Goal: Task Accomplishment & Management: Complete application form

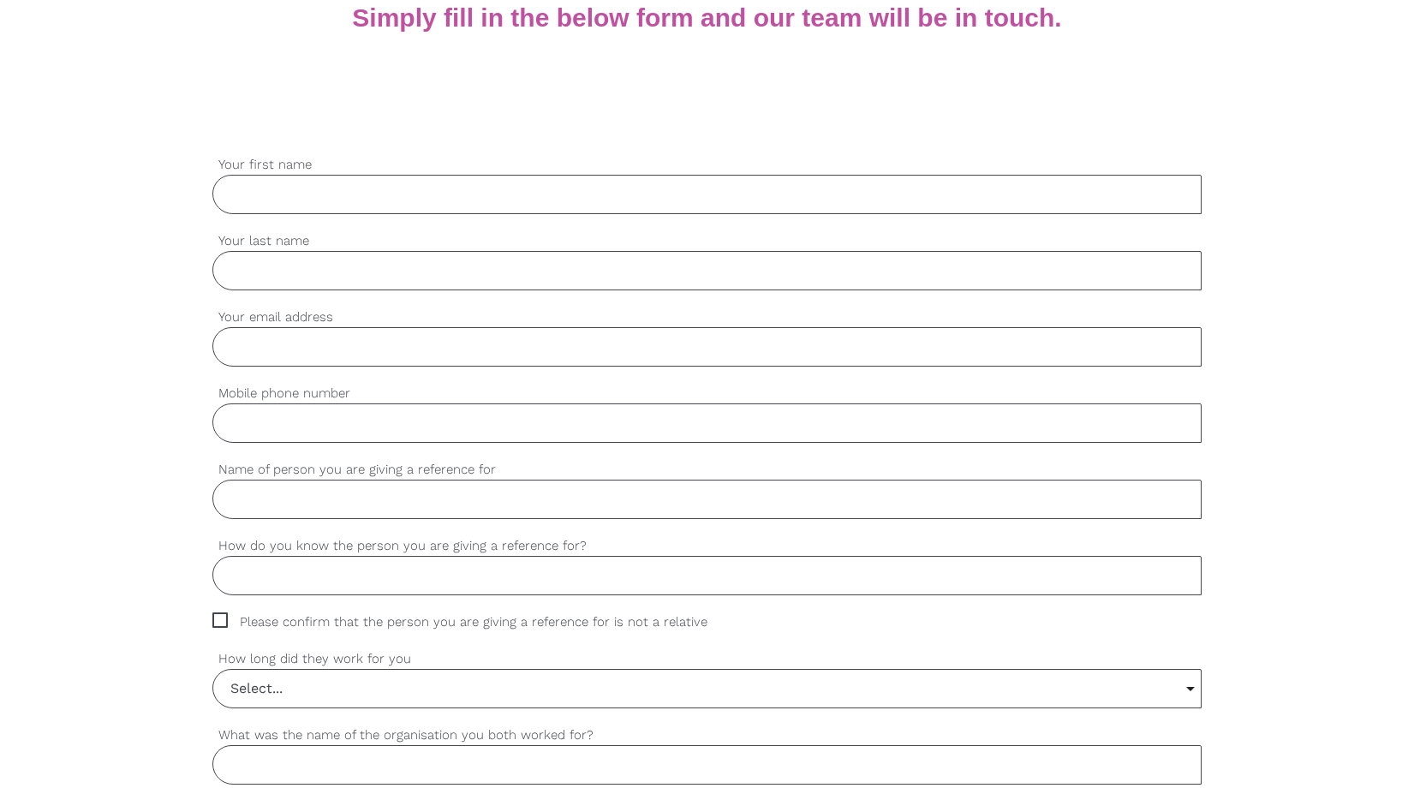
scroll to position [417, 0]
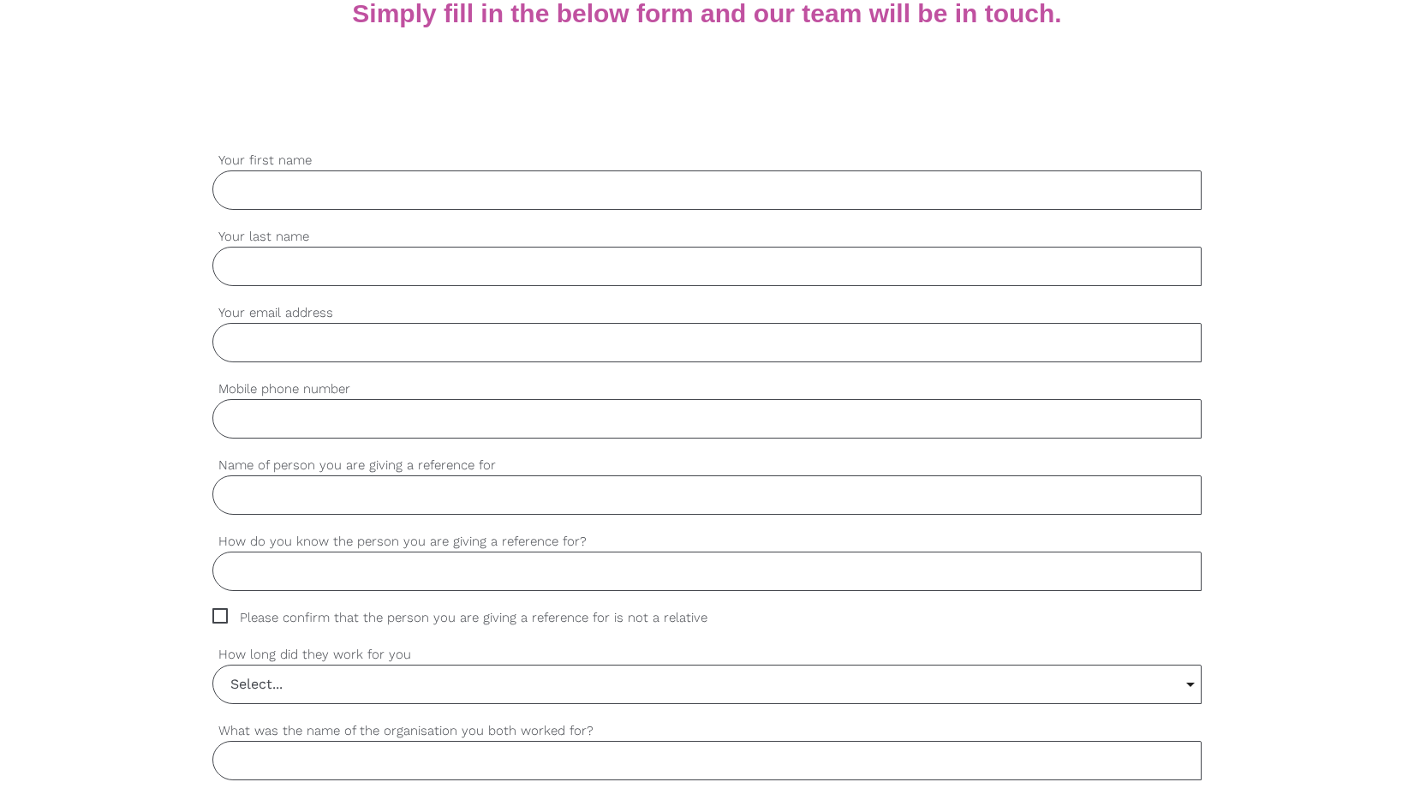
click at [453, 199] on input "Your first name" at bounding box center [707, 189] width 990 height 39
type input "[PERSON_NAME]"
type input "Diss"
type input "[EMAIL_ADDRESS][DOMAIN_NAME]"
type input "0412377430"
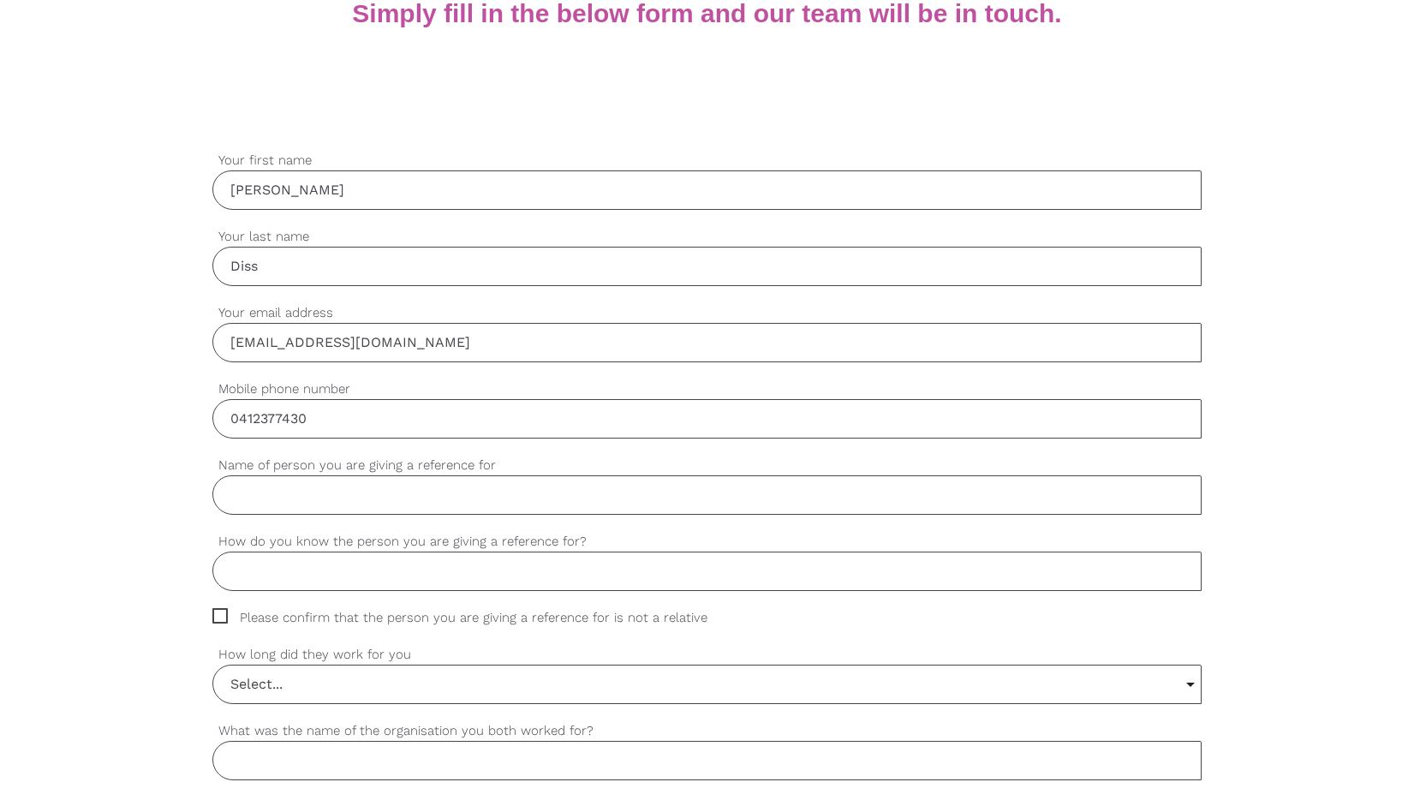
type input "[PERSON_NAME] [PERSON_NAME] Diss"
drag, startPoint x: 409, startPoint y: 341, endPoint x: 268, endPoint y: 342, distance: 141.3
click at [267, 342] on input "[EMAIL_ADDRESS][DOMAIN_NAME]" at bounding box center [707, 342] width 990 height 39
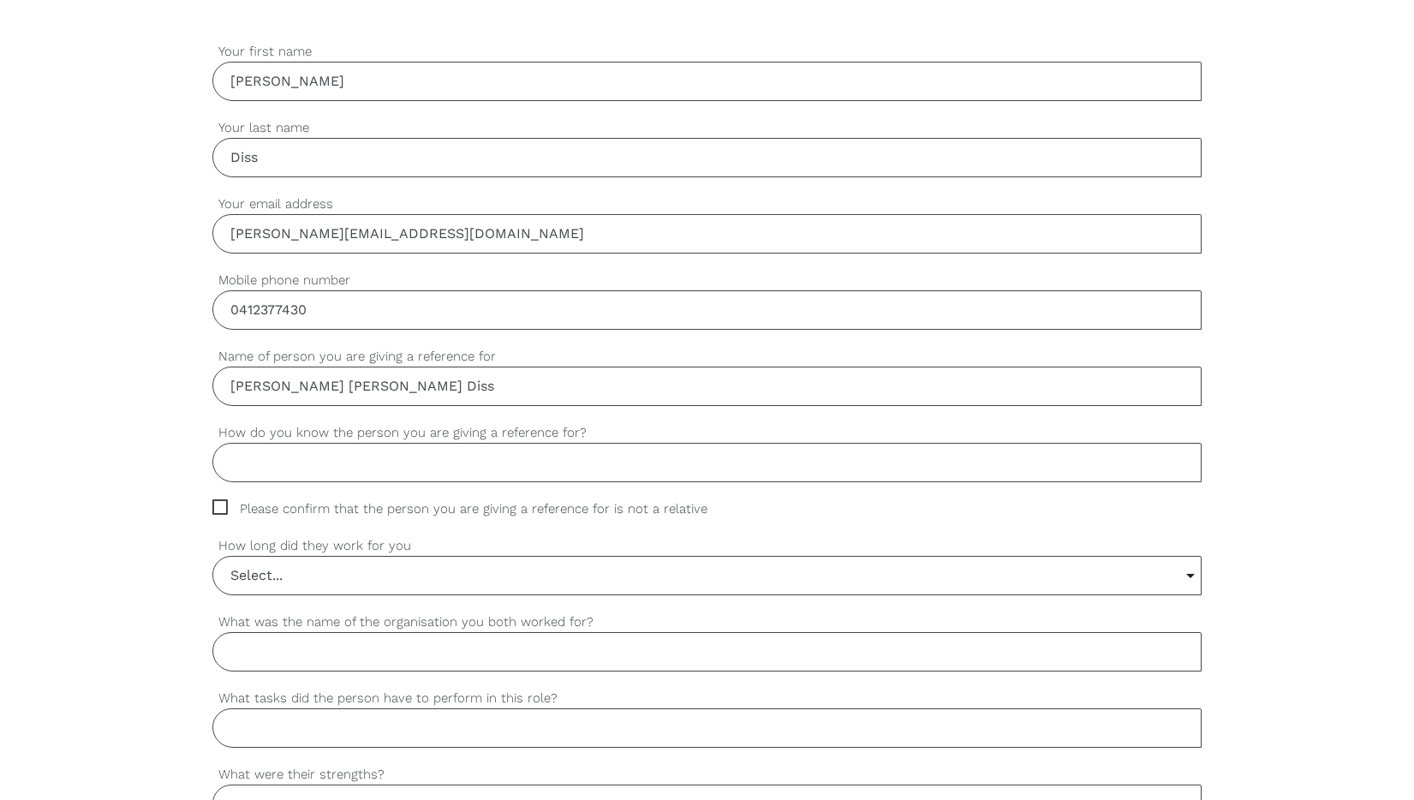
scroll to position [527, 0]
type input "[PERSON_NAME][EMAIL_ADDRESS][DOMAIN_NAME]"
click at [416, 457] on input "How do you know the person you are giving a reference for?" at bounding box center [707, 460] width 990 height 39
type input "D"
type input "Former employee"
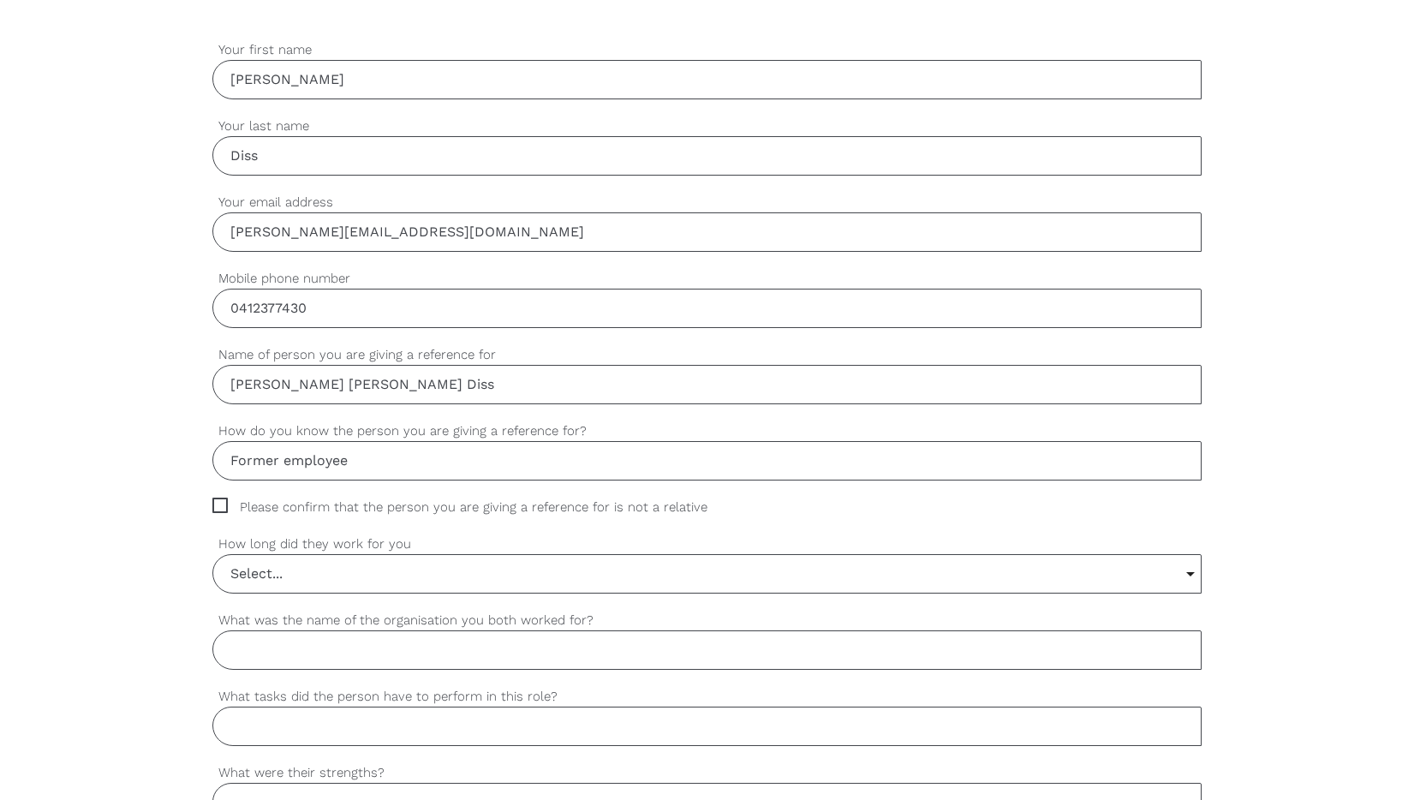
click at [319, 507] on span "Please confirm that the person you are giving a reference for is not a relative" at bounding box center [475, 507] width 527 height 20
click at [223, 507] on input "Please confirm that the person you are giving a reference for is not a relative" at bounding box center [217, 502] width 11 height 11
checkbox input "true"
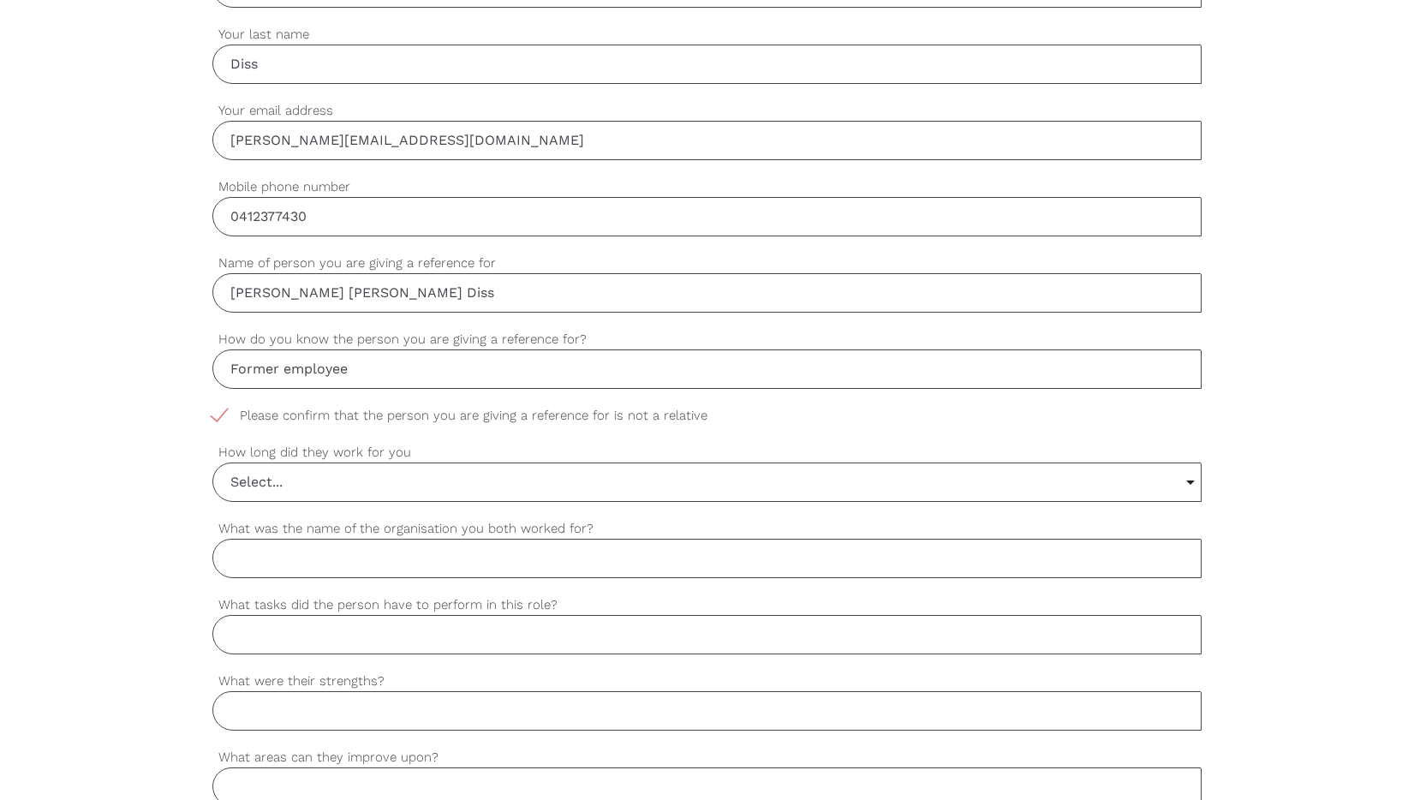
scroll to position [623, 0]
click at [334, 480] on input "Select..." at bounding box center [707, 478] width 988 height 38
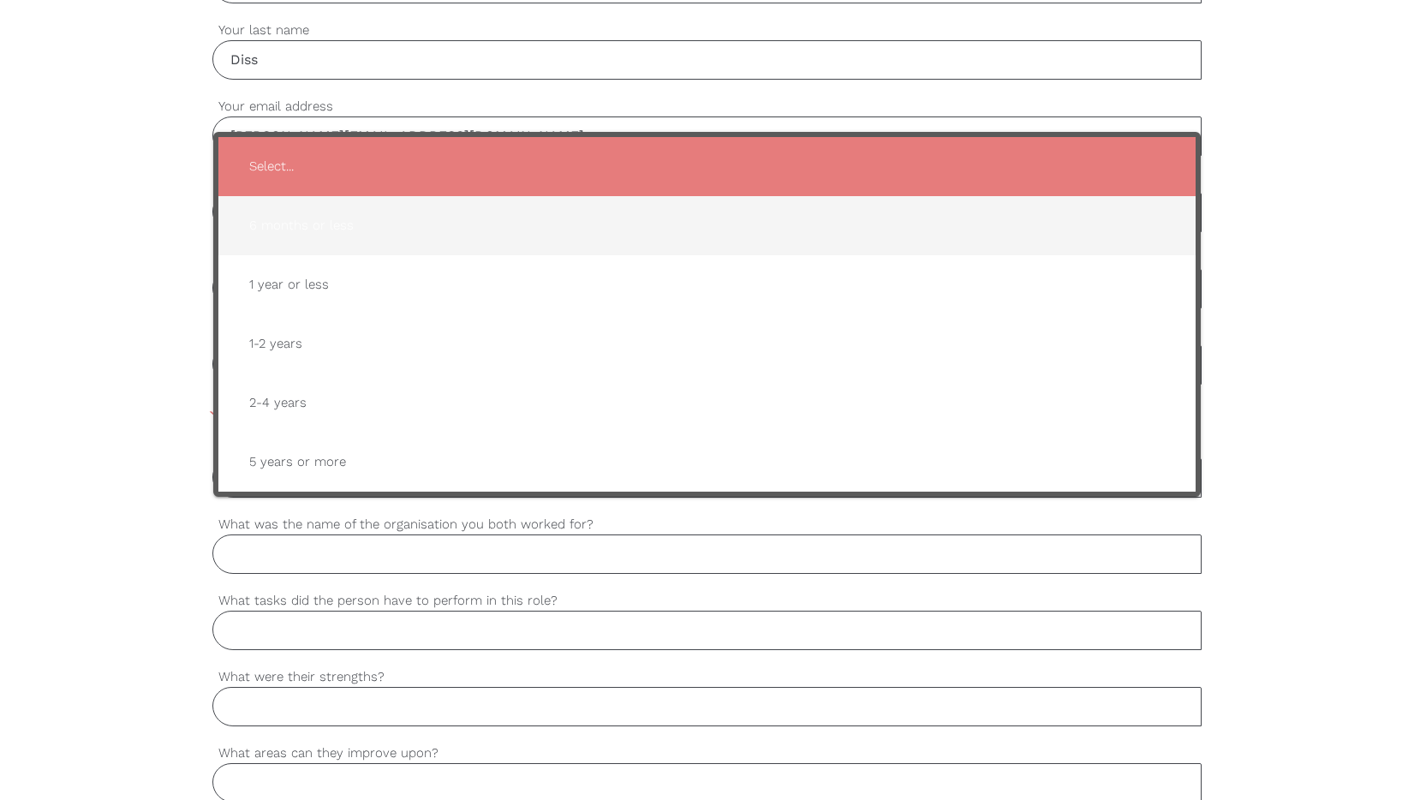
click at [344, 233] on span "6 months or less" at bounding box center [707, 226] width 944 height 42
type input "6 months or less"
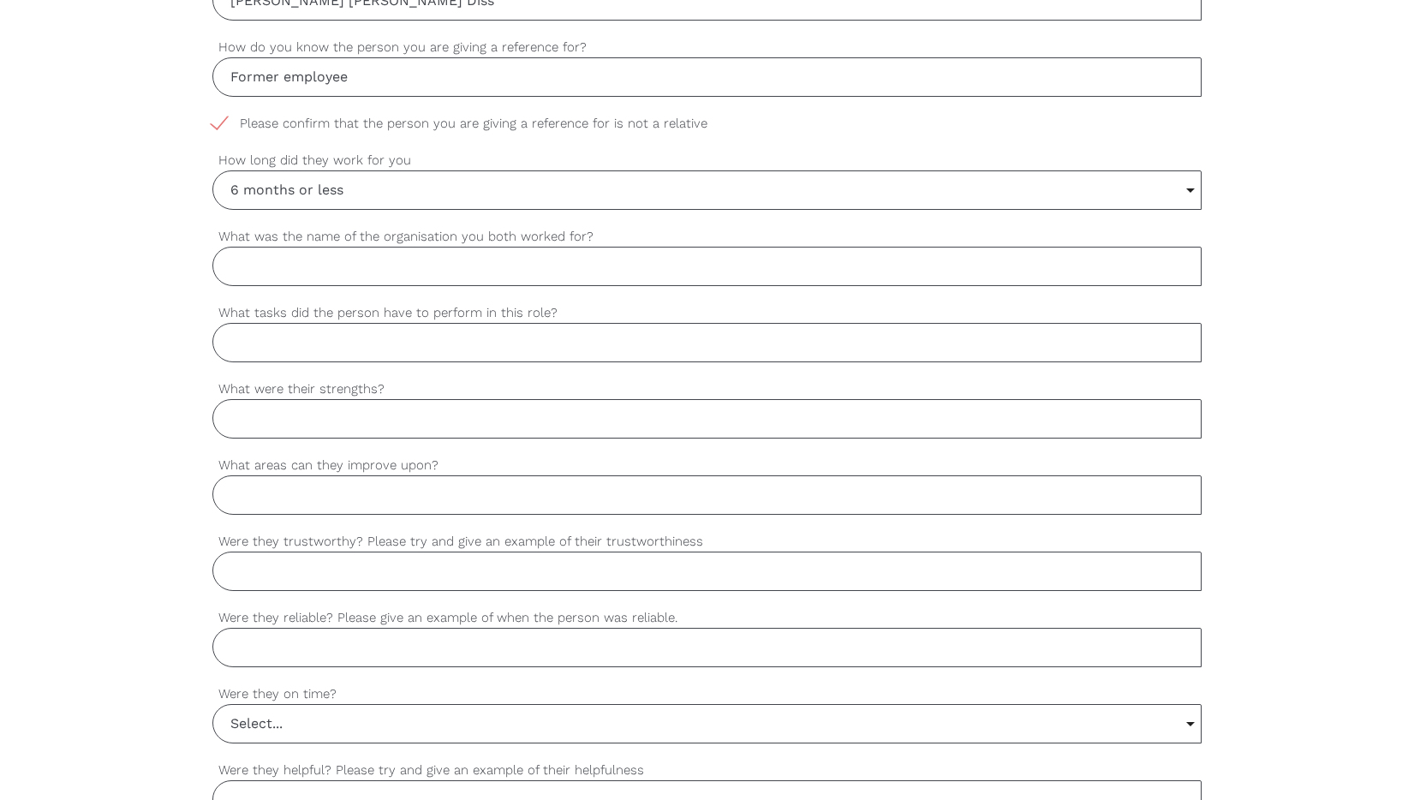
scroll to position [921, 0]
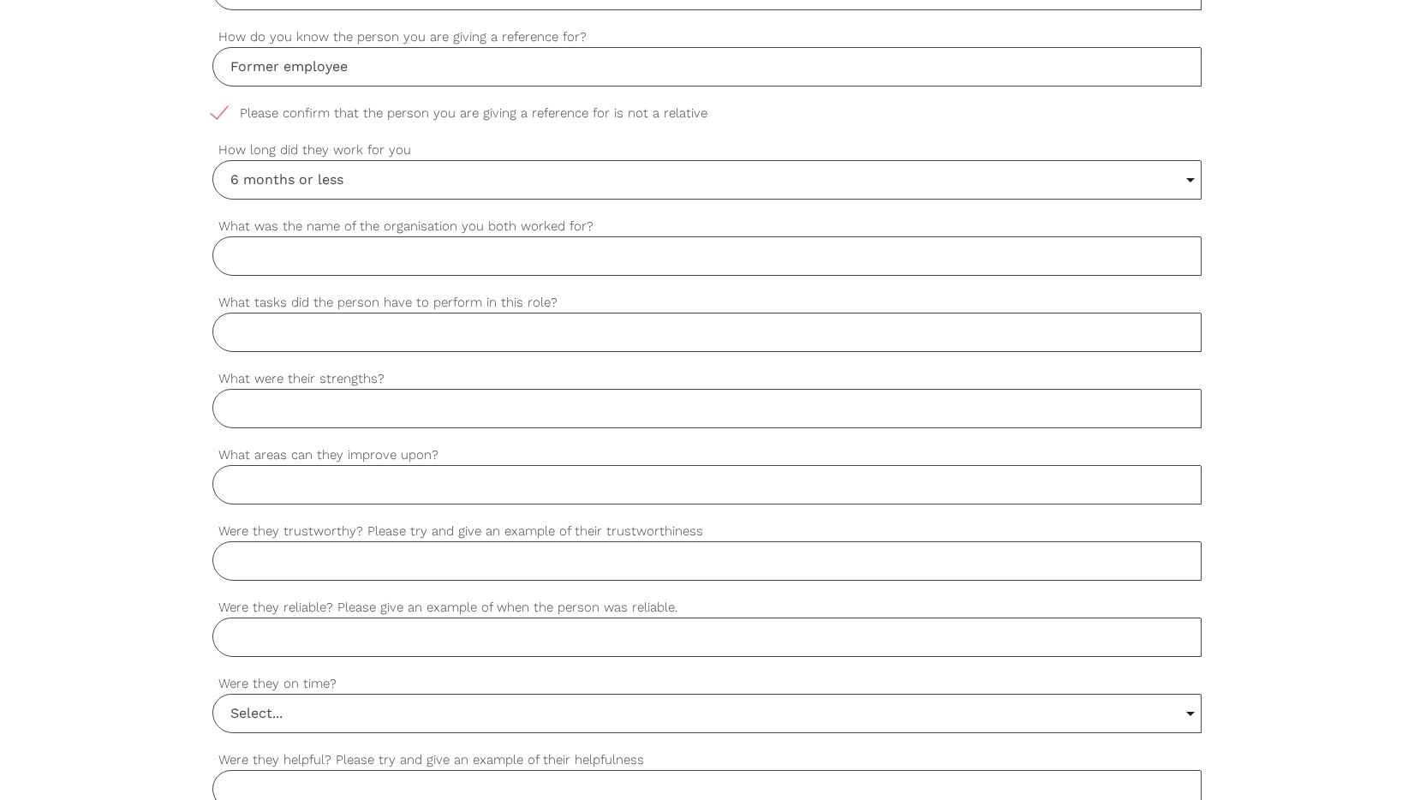
click at [378, 259] on input "What was the name of the organisation you both worked for?" at bounding box center [707, 255] width 990 height 39
type input "Country Road Group - Politix"
click at [327, 341] on input "What tasks did the person have to perform in this role?" at bounding box center [707, 332] width 990 height 39
type input "Mostly face to face sales with customers, delivery processing & maintaining sta…"
click at [284, 418] on input "What were their strengths?" at bounding box center [707, 408] width 990 height 39
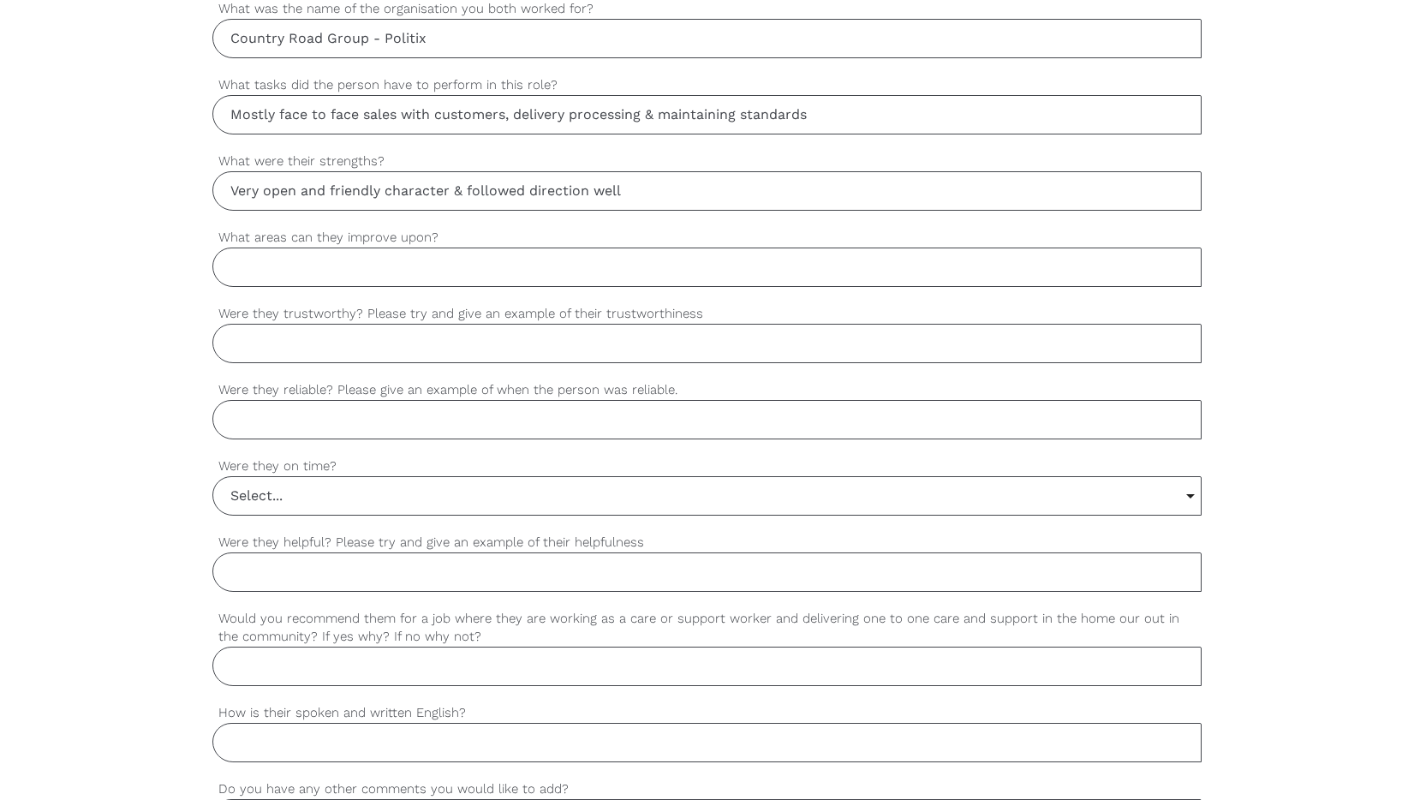
scroll to position [1142, 0]
type input "Very open and friendly character & followed direction well"
click at [398, 352] on input "Were they trustworthy? Please try and give an example of their trustworthiness" at bounding box center [707, 339] width 990 height 39
type input "Yes, he often had to work on his own and was left to run the concession alone."
click at [503, 427] on input "Were they reliable? Please give an example of when the person was reliable." at bounding box center [707, 415] width 990 height 39
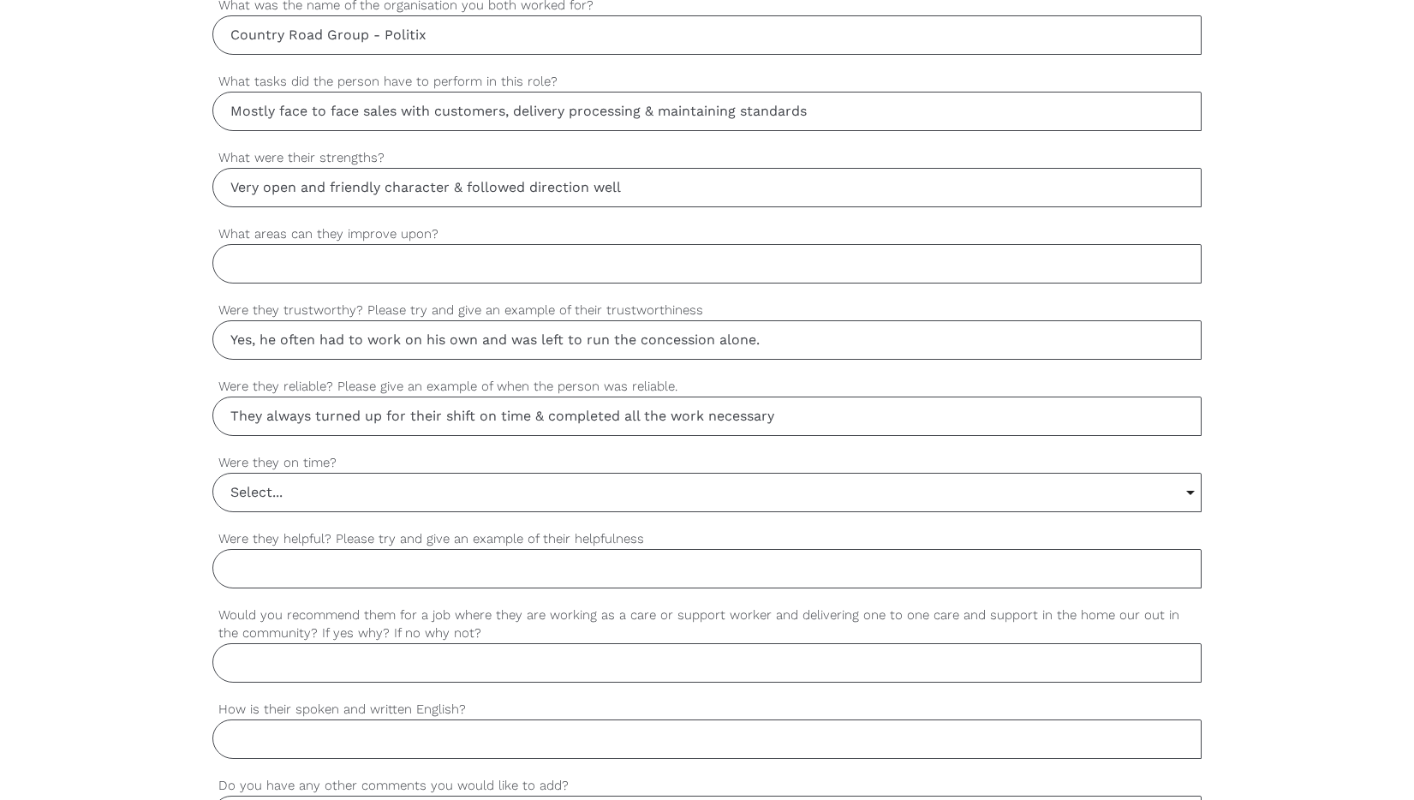
type input "They always turned up for their shift on time & completed all the work necessary"
click at [366, 474] on input "Select..." at bounding box center [707, 492] width 988 height 38
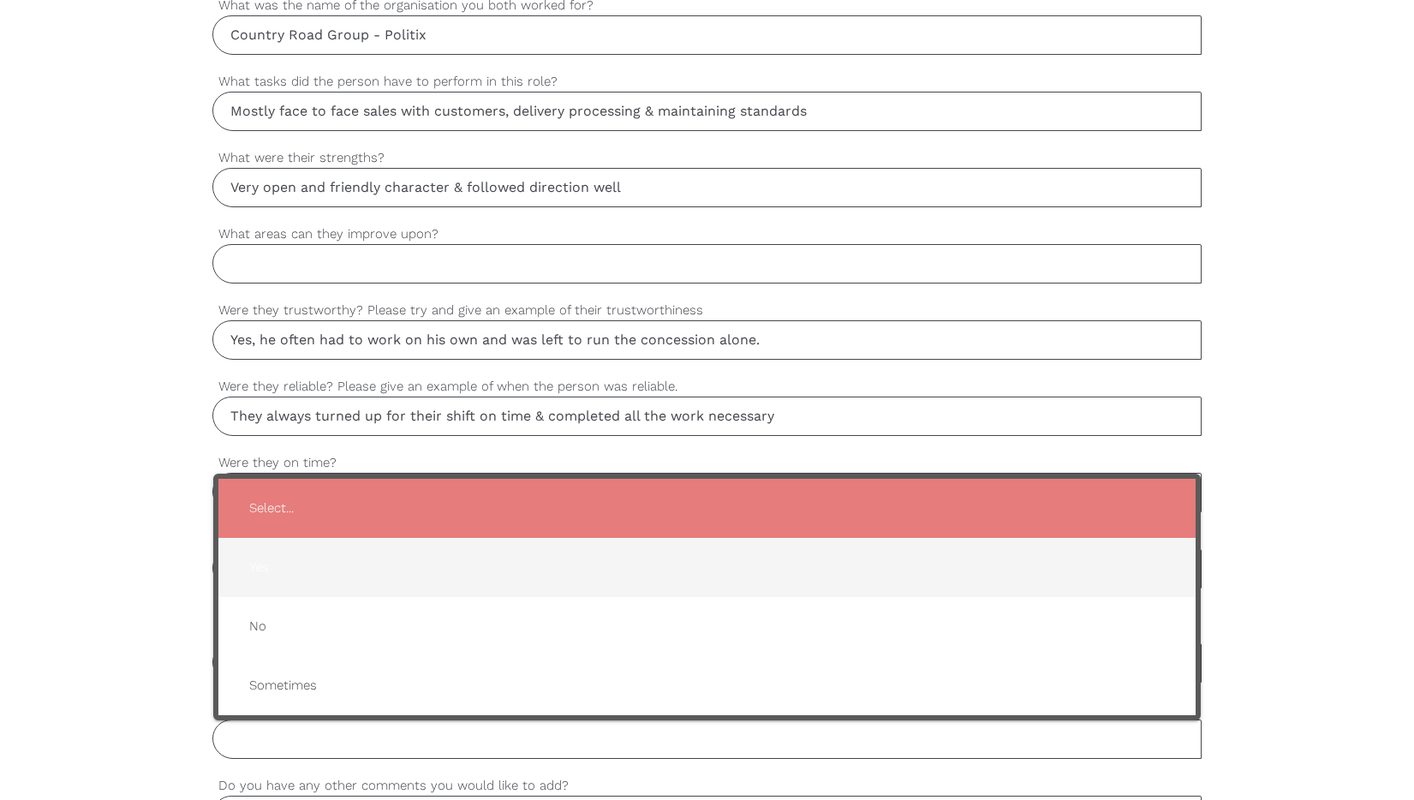
click at [338, 557] on span "Yes" at bounding box center [707, 567] width 944 height 42
type input "Yes"
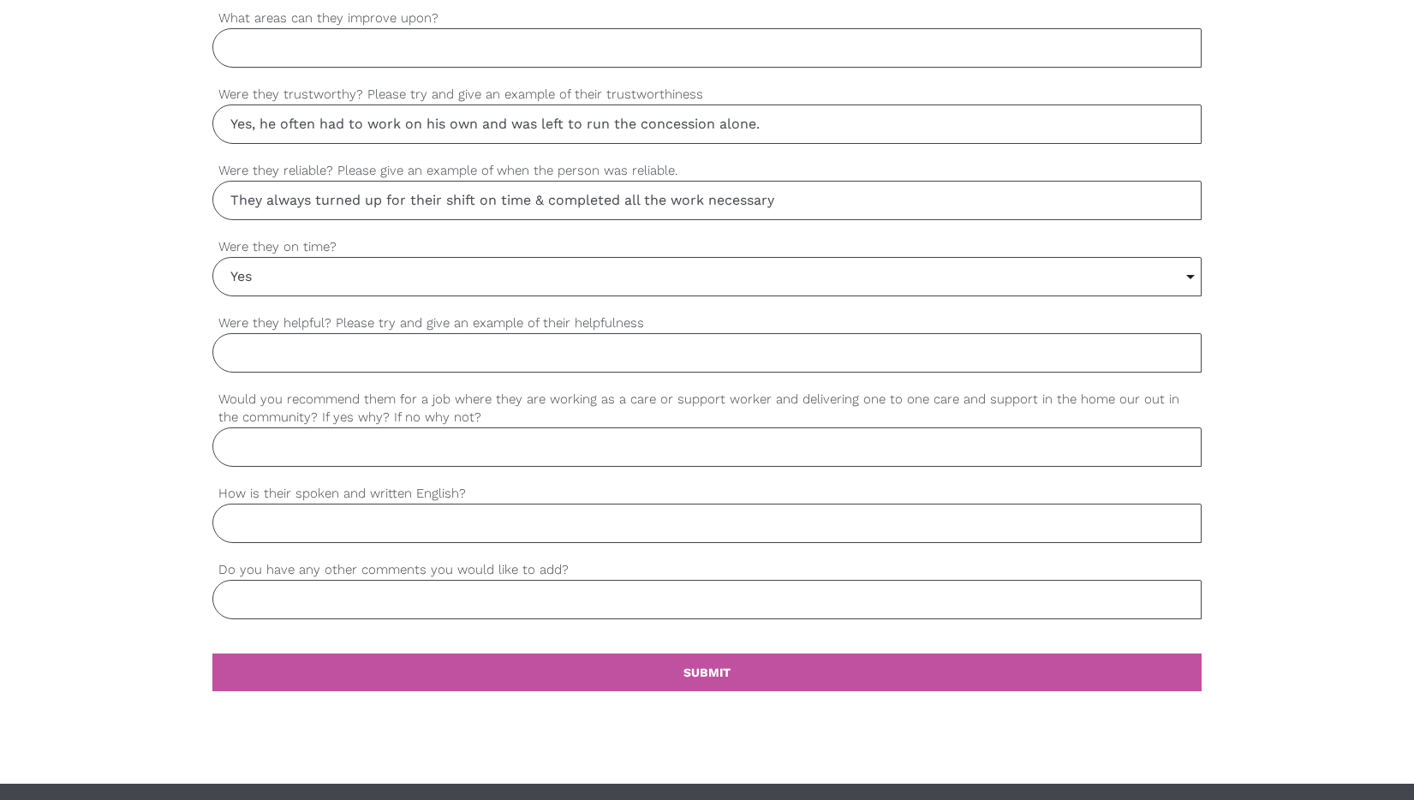
scroll to position [1383, 0]
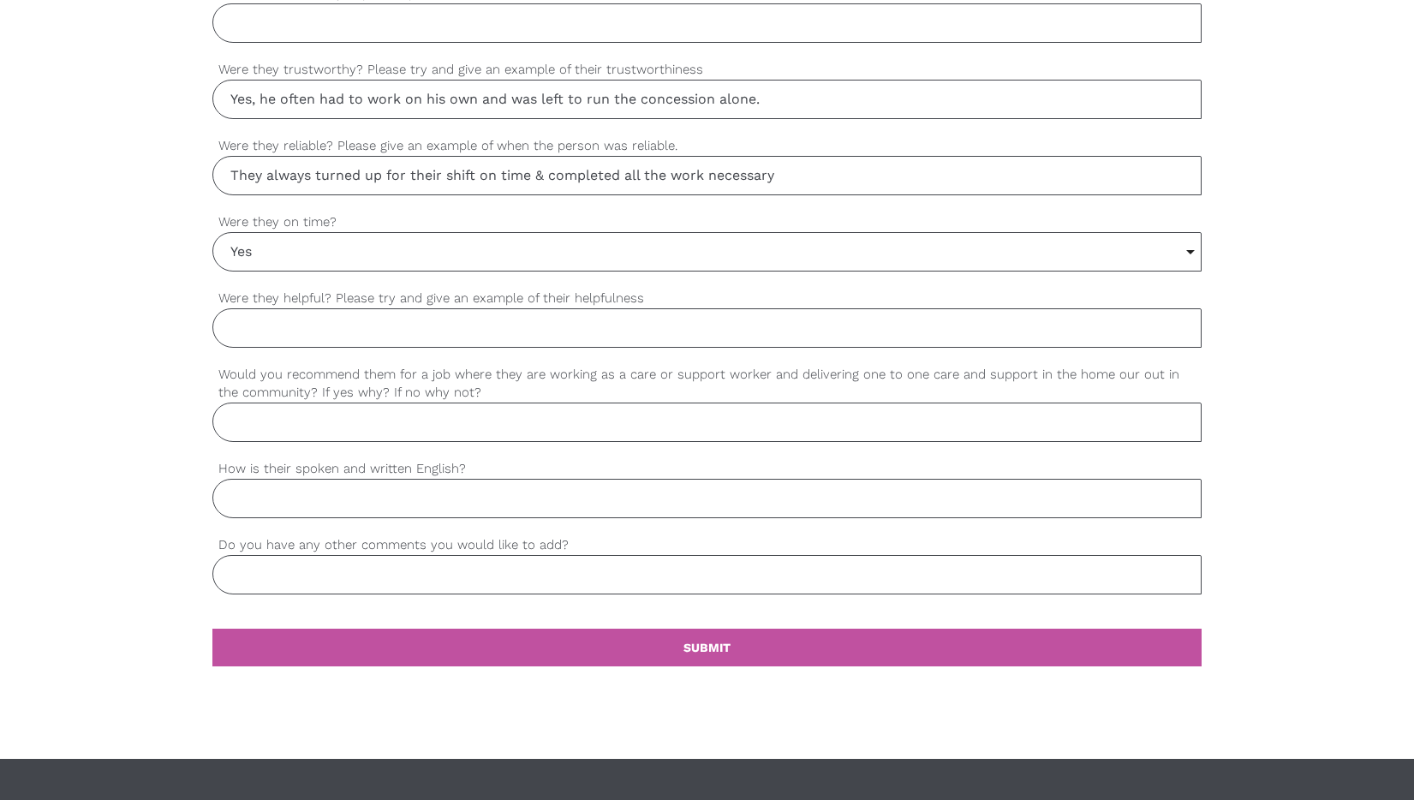
click at [420, 342] on input "Were they helpful? Please try and give an example of their helpfulness" at bounding box center [707, 327] width 990 height 39
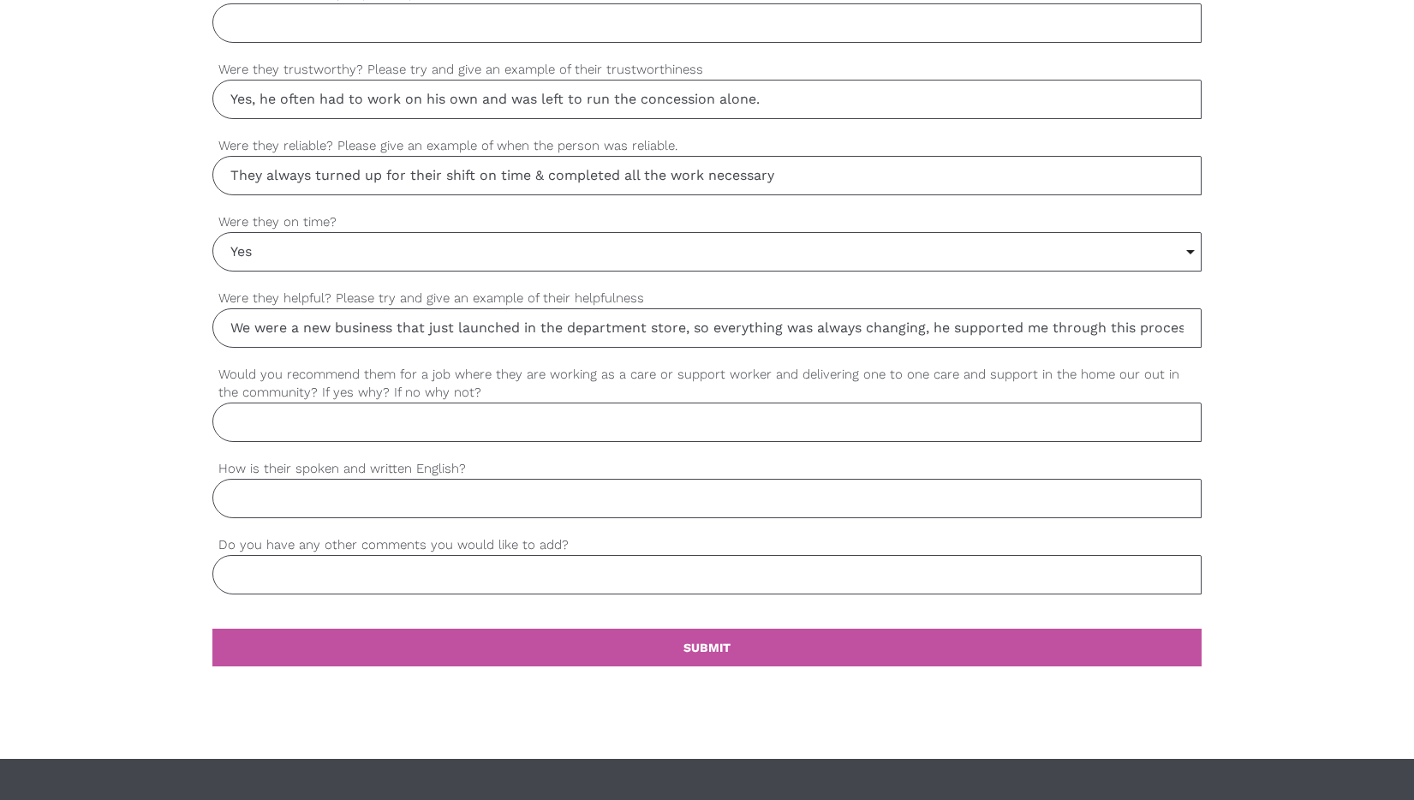
scroll to position [0, 15]
type input "We were a new business that just launched in the department store, so everythin…"
click at [449, 426] on input "Would you recommend them for a job where they are working as a care or support …" at bounding box center [707, 421] width 990 height 39
type input "Y"
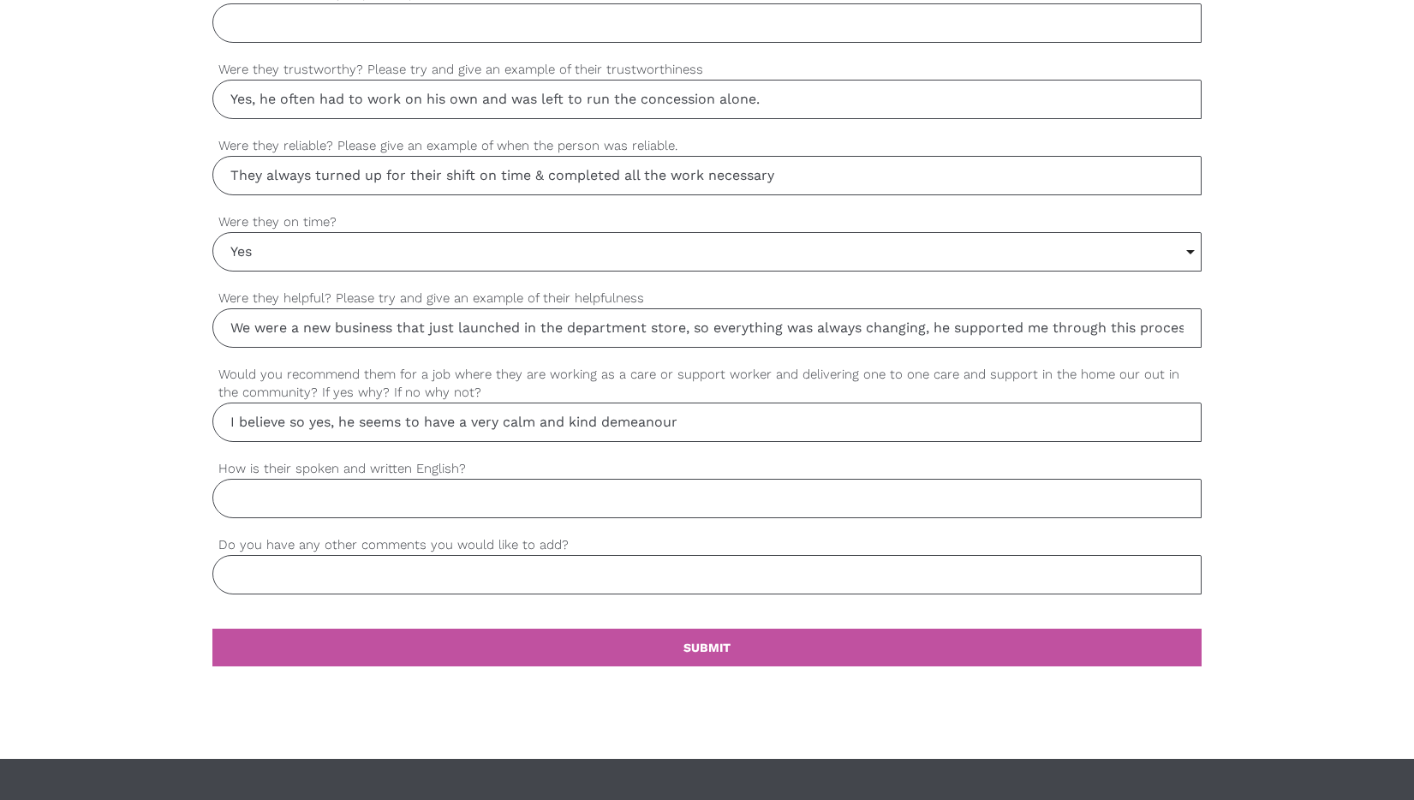
click at [708, 422] on input "I believe so yes, he seems to have a very calm and kind demeanour" at bounding box center [707, 421] width 990 height 39
type input "I believe so yes, he seems to have a very calm and kind demeanour"
click at [541, 497] on input "How is their spoken and written English?" at bounding box center [707, 498] width 990 height 39
type input "H"
type input "He converses and types naturally in english."
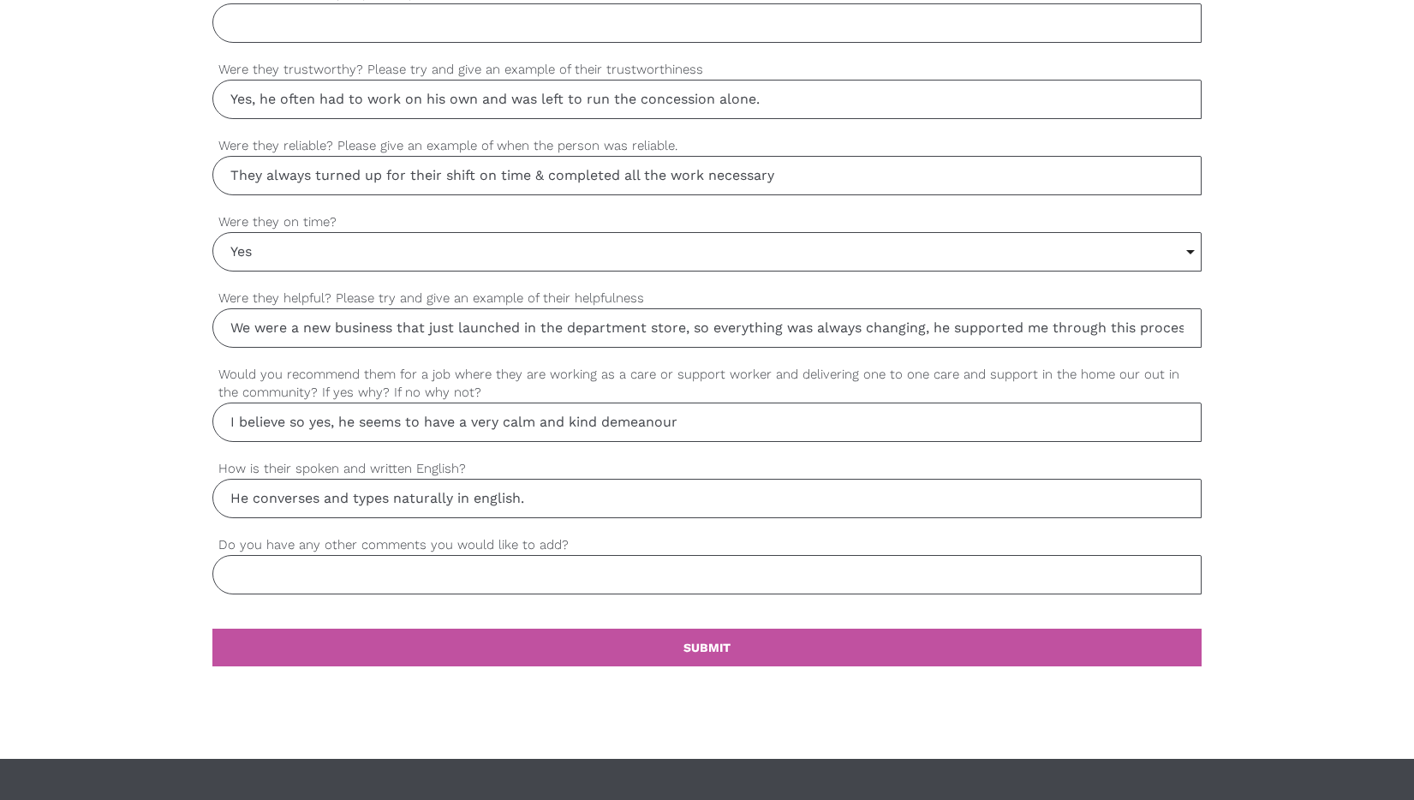
click at [515, 574] on input "Do you have any other comments you would like to add?" at bounding box center [707, 574] width 990 height 39
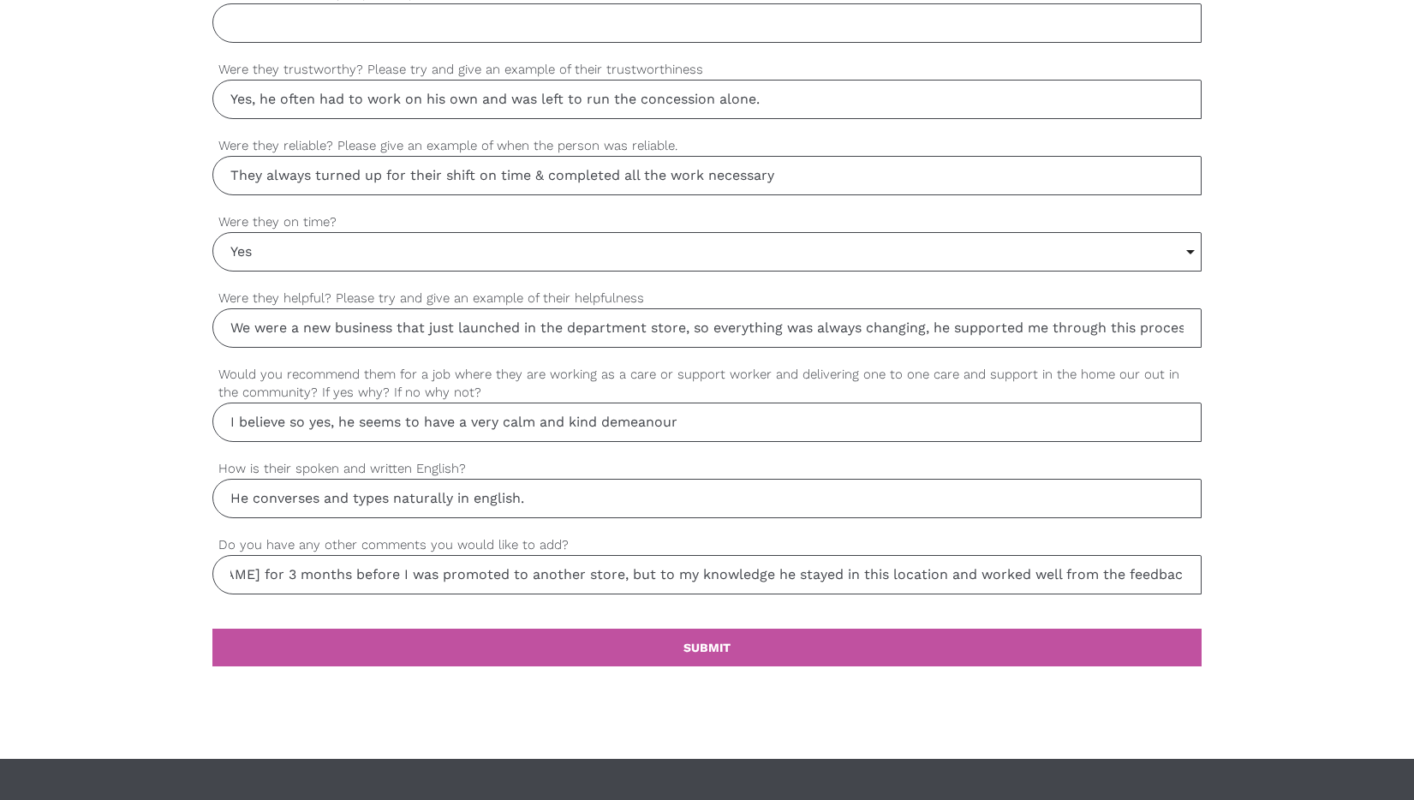
scroll to position [0, 351]
type input "I only worked in the same location as [PERSON_NAME] for 3 months before I was p…"
click at [621, 646] on link "settings SUBMIT" at bounding box center [707, 647] width 990 height 38
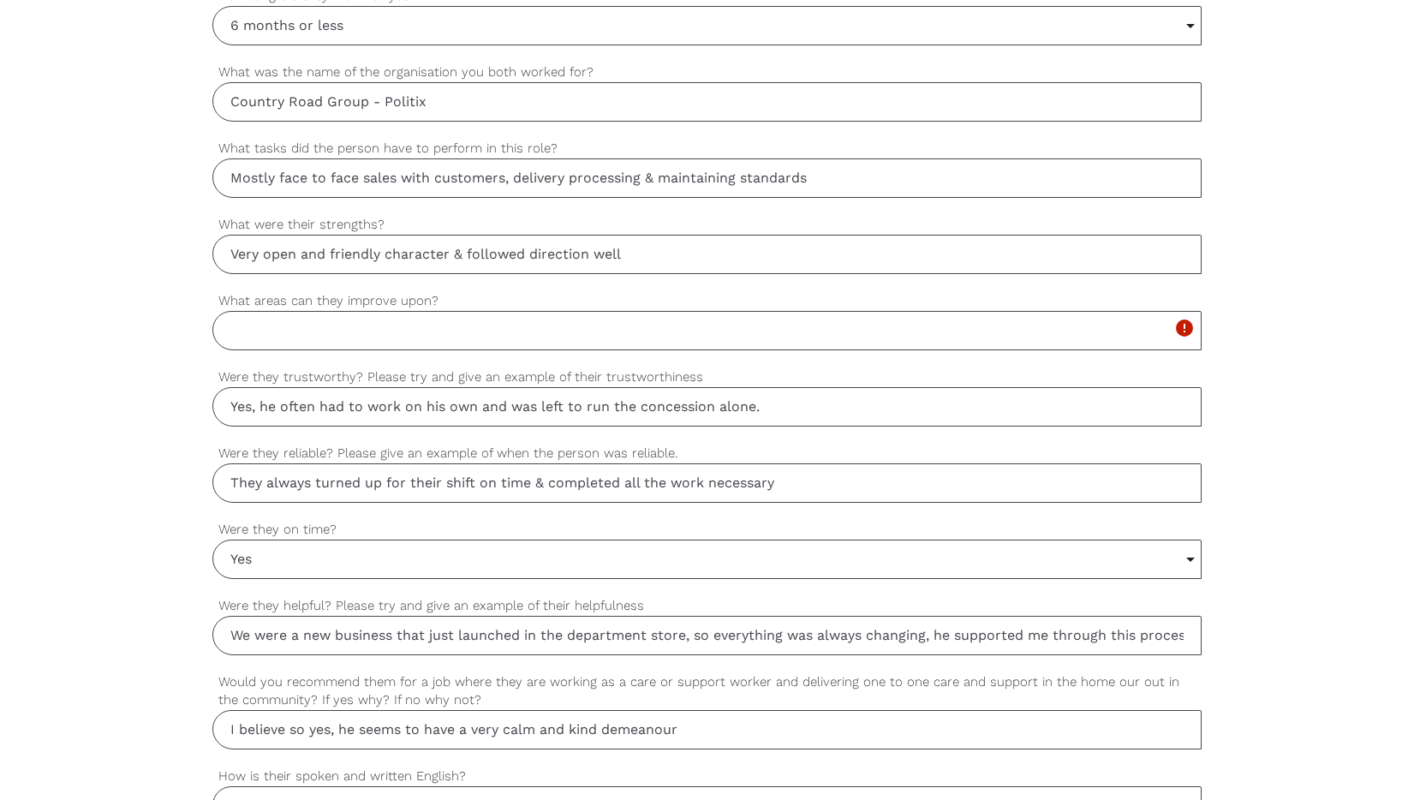
scroll to position [1078, 0]
click at [627, 343] on input "What areas can they improve upon?" at bounding box center [707, 327] width 990 height 39
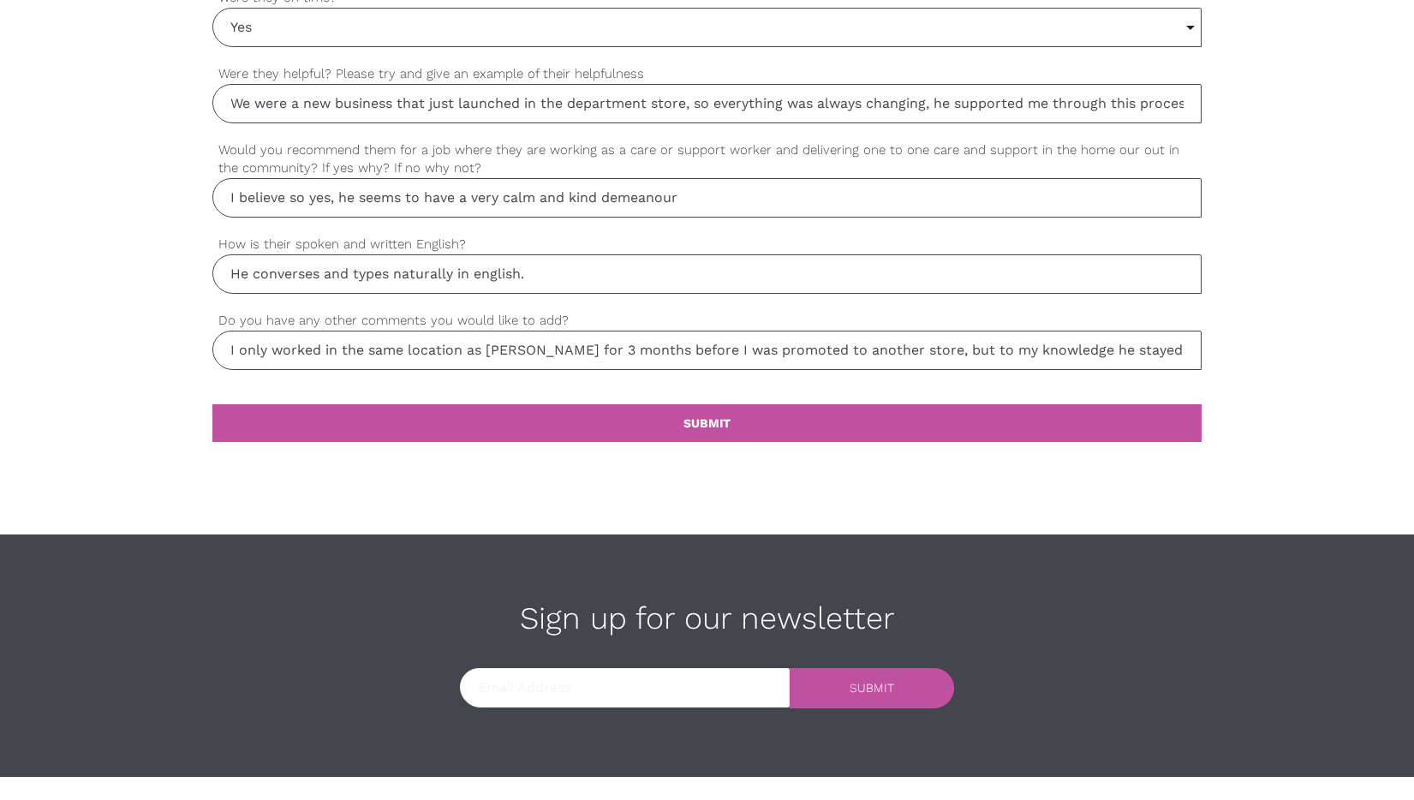
scroll to position [1617, 0]
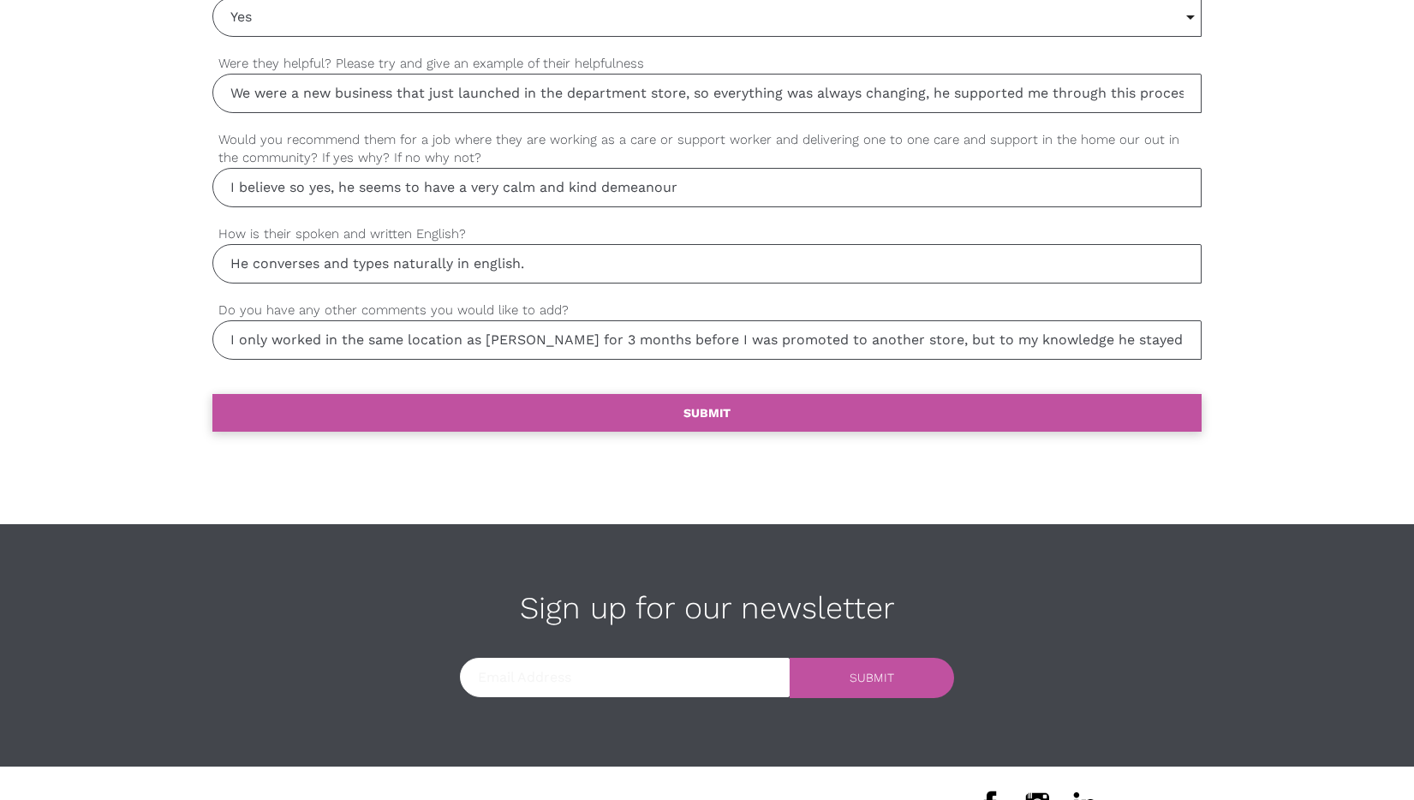
type input "-"
click at [680, 420] on link "settings SUBMIT" at bounding box center [707, 413] width 990 height 38
